Goal: Check status: Check status

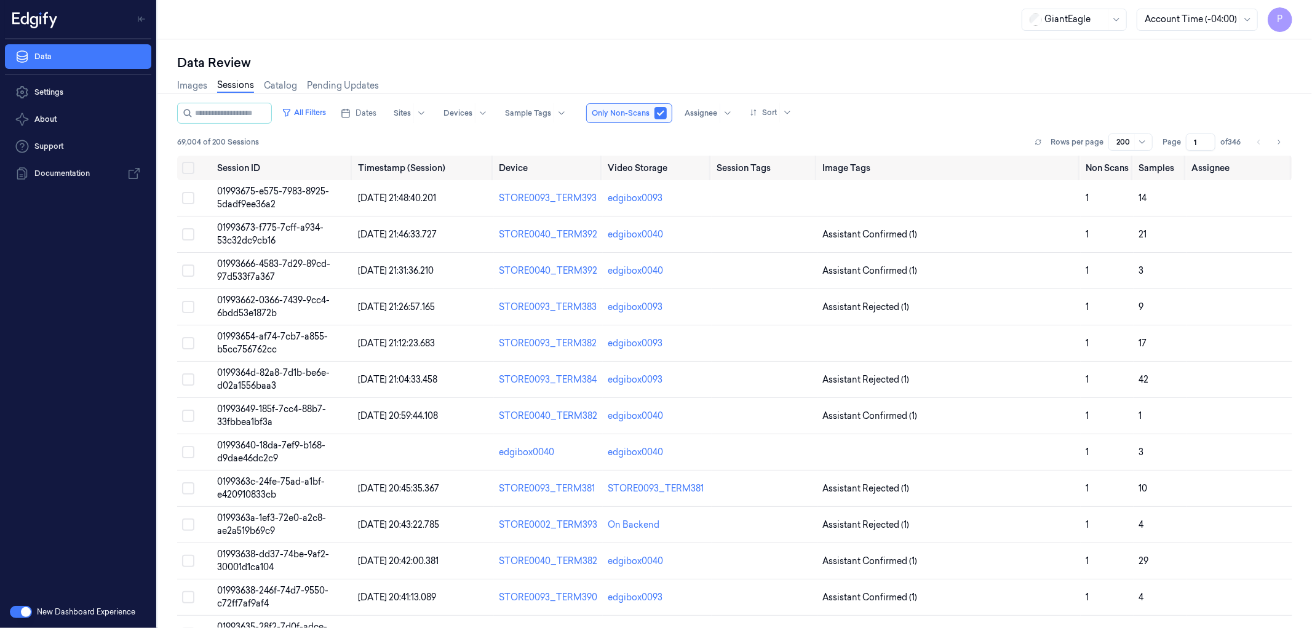
click at [10, 610] on button "button" at bounding box center [21, 612] width 22 height 12
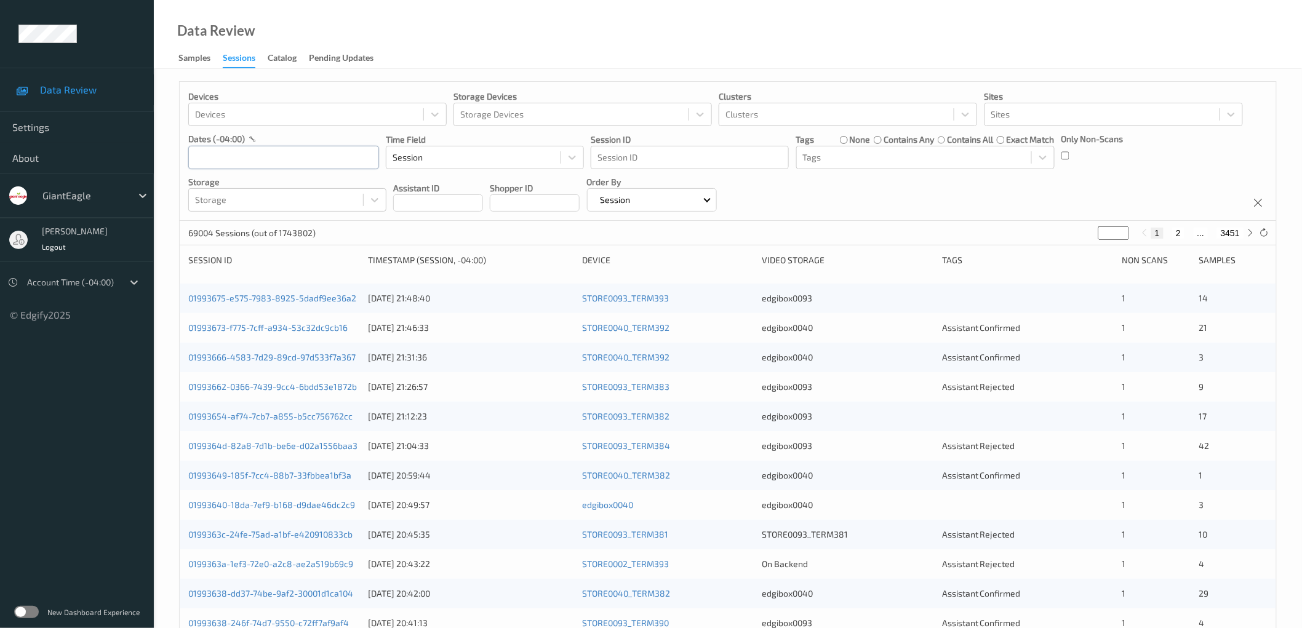
click at [312, 156] on input "text" at bounding box center [283, 157] width 191 height 23
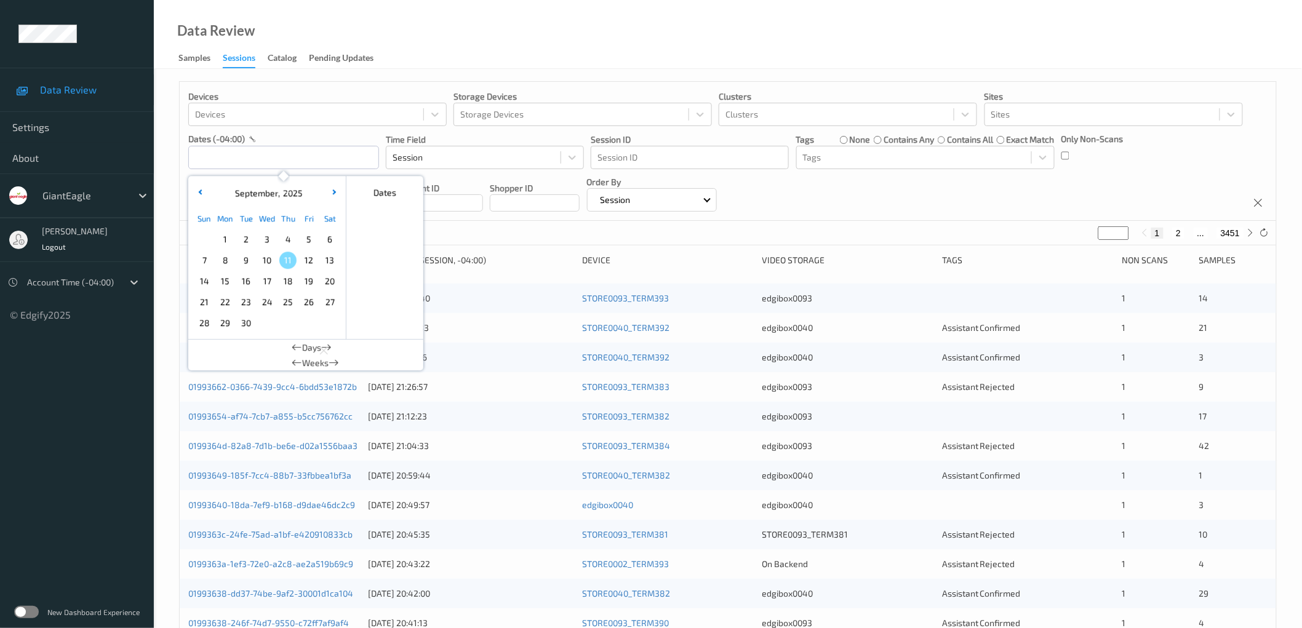
click at [266, 266] on span "10" at bounding box center [266, 260] width 17 height 17
type input "10/09/2025 00:00 -> 10/09/2025 23:59"
click at [882, 182] on div "Devices Devices Storage Devices Storage Devices Clusters Clusters Sites Sites d…" at bounding box center [728, 151] width 1096 height 139
